Goal: Check status

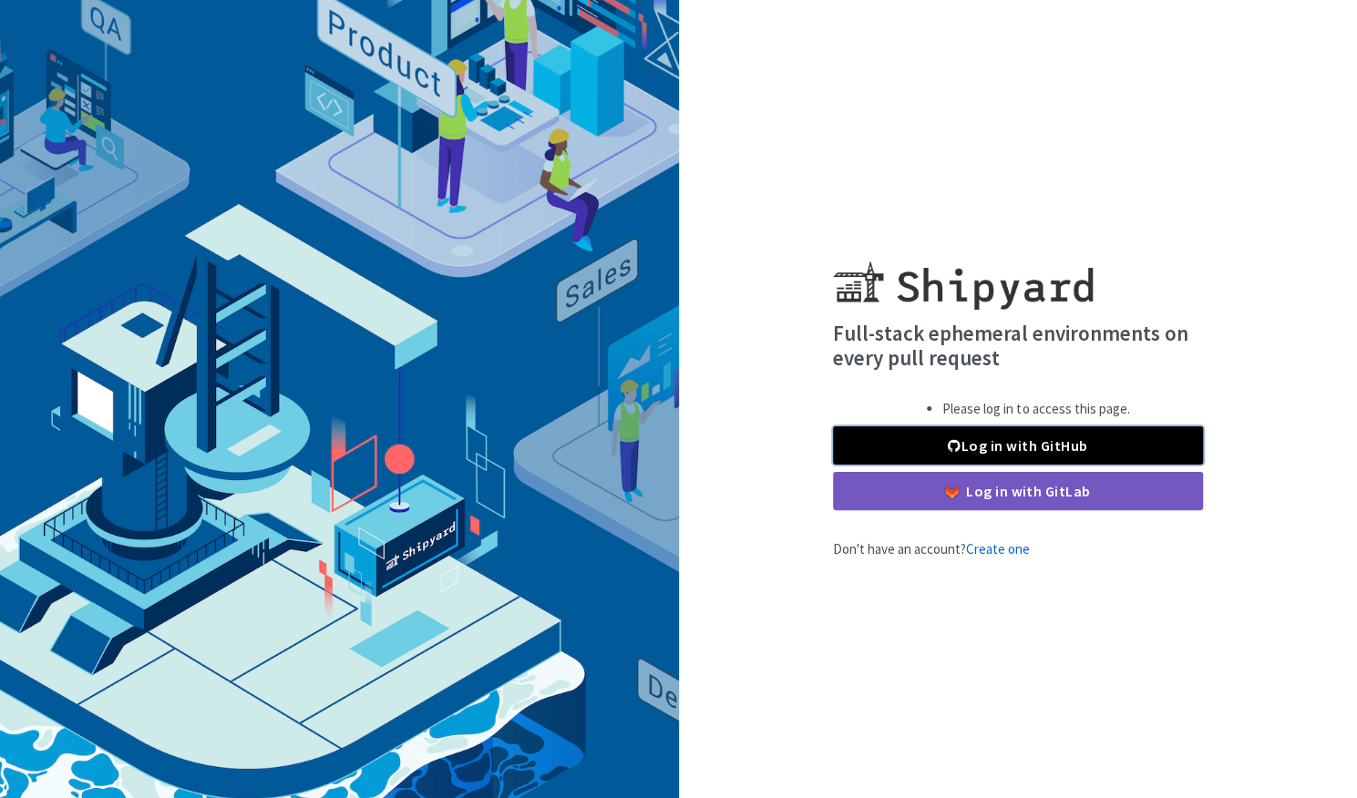
click at [932, 457] on link "Log in with GitHub" at bounding box center [1018, 446] width 370 height 38
